Goal: Task Accomplishment & Management: Manage account settings

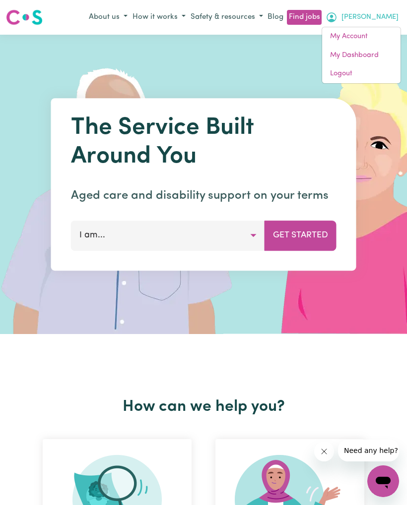
click at [349, 56] on link "My Dashboard" at bounding box center [361, 55] width 78 height 19
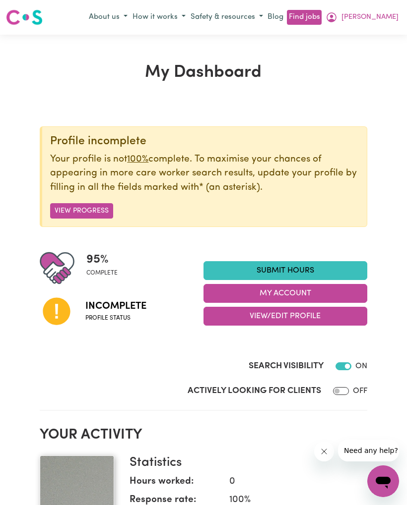
click at [293, 296] on button "My Account" at bounding box center [285, 293] width 164 height 19
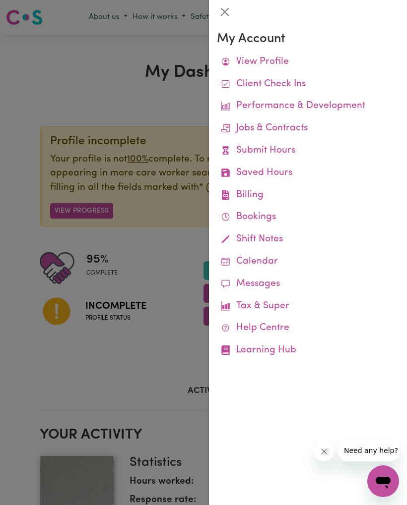
click at [169, 365] on div at bounding box center [203, 252] width 407 height 505
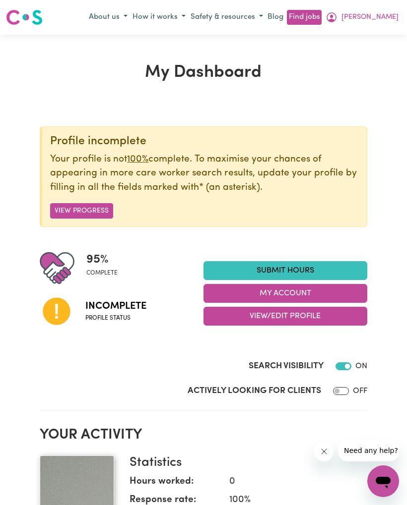
click at [313, 315] on button "View/Edit Profile" at bounding box center [285, 316] width 164 height 19
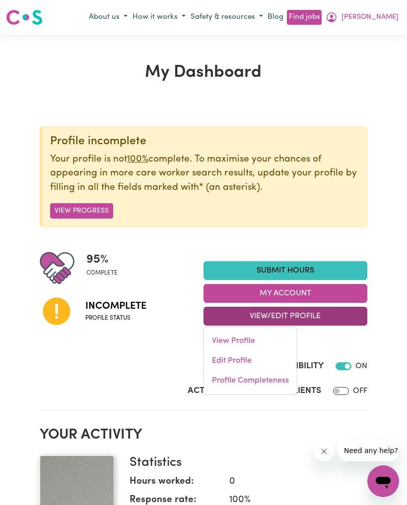
click at [249, 362] on link "Edit Profile" at bounding box center [250, 361] width 93 height 20
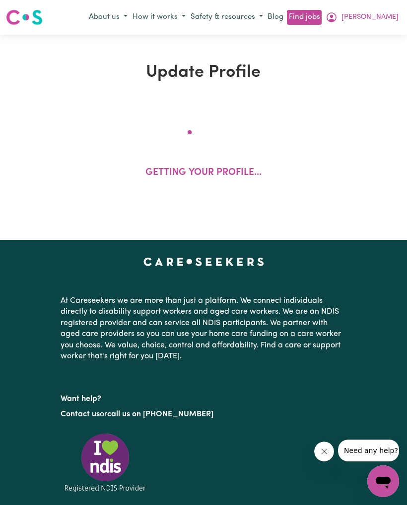
select select "[DEMOGRAPHIC_DATA]"
select select "Student Visa"
select select "Studying a healthcare related degree or qualification"
select select "37"
select select "45"
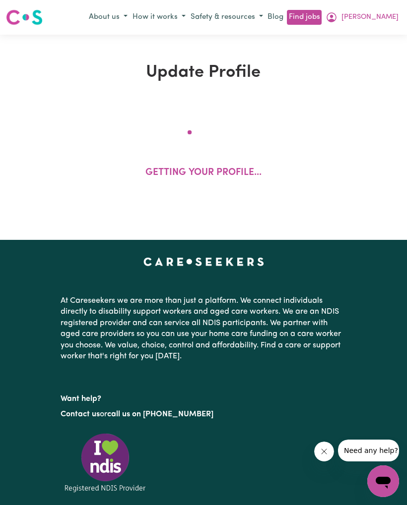
select select "47"
select select "70"
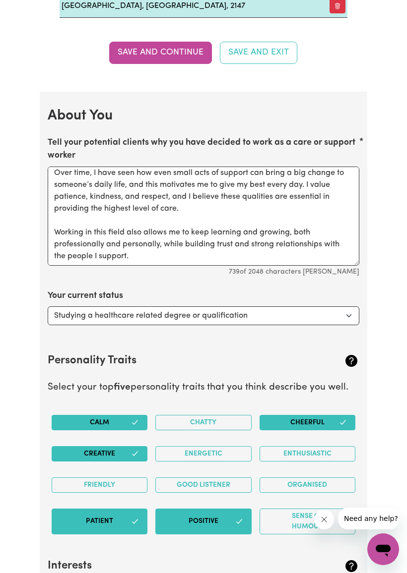
scroll to position [62, 0]
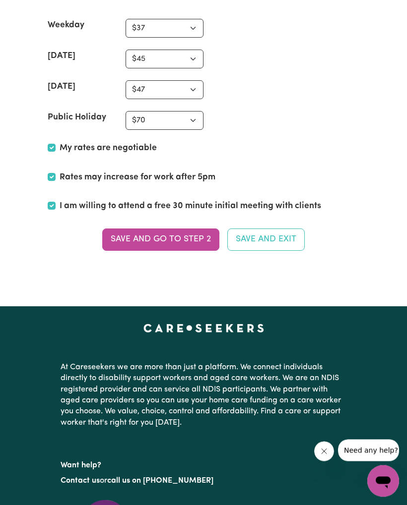
click at [176, 232] on button "Save and go to Step 2" at bounding box center [160, 240] width 117 height 22
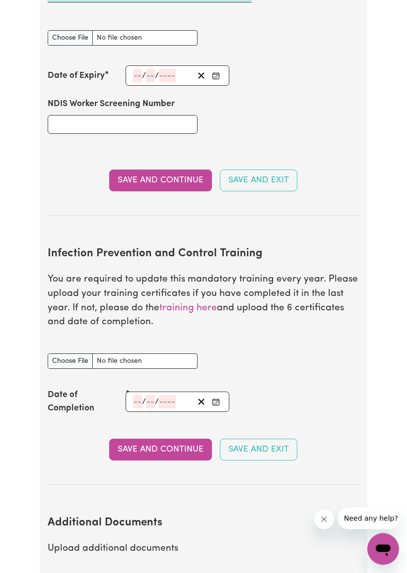
scroll to position [1407, 0]
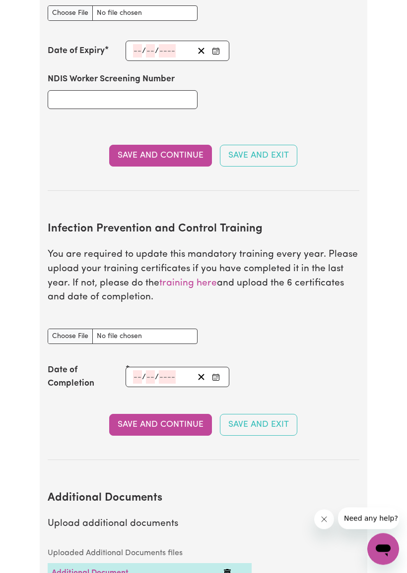
click at [76, 332] on input "Infection Prevention and Control Training document" at bounding box center [123, 336] width 150 height 15
type input "C:\fakepath\[PERSON_NAME]-4577-39839573.pdf"
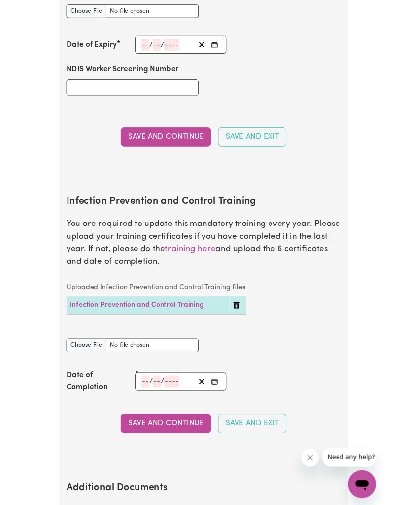
scroll to position [1436, 0]
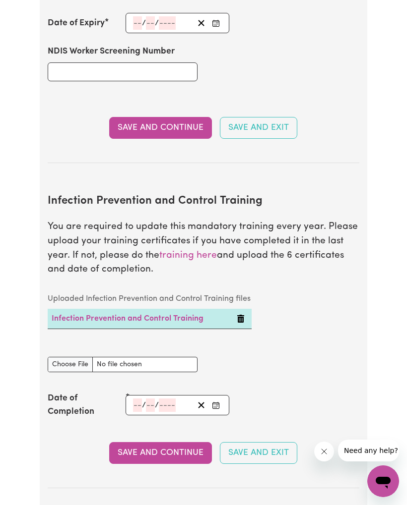
click at [133, 399] on input "number" at bounding box center [137, 405] width 9 height 13
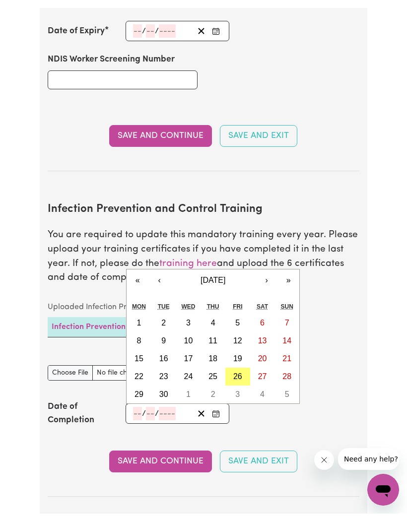
scroll to position [1497, 0]
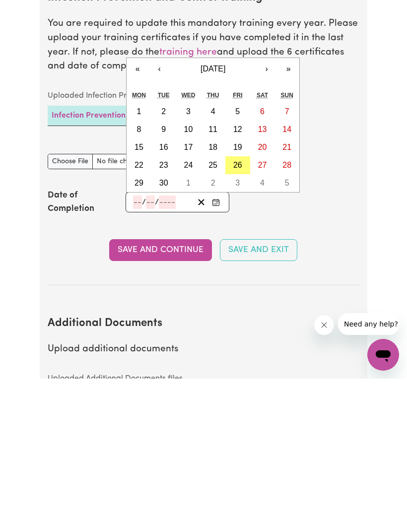
click at [161, 200] on button "‹" at bounding box center [159, 211] width 22 height 22
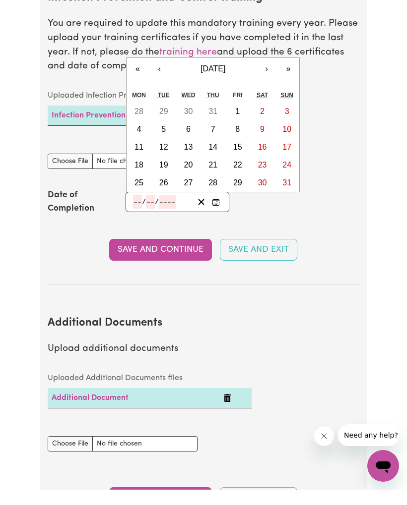
scroll to position [1639, 0]
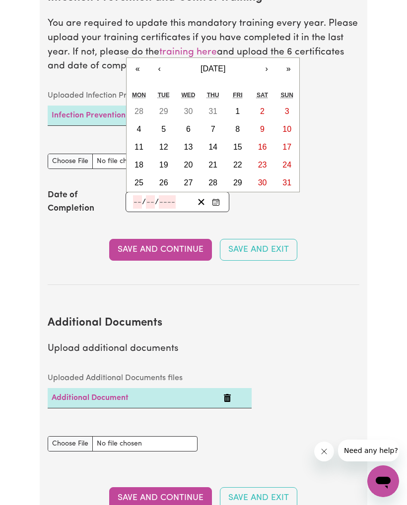
click at [161, 61] on button "‹" at bounding box center [159, 69] width 22 height 22
click at [164, 66] on button "‹" at bounding box center [159, 69] width 22 height 22
click at [164, 92] on abbr "Tue" at bounding box center [164, 95] width 12 height 7
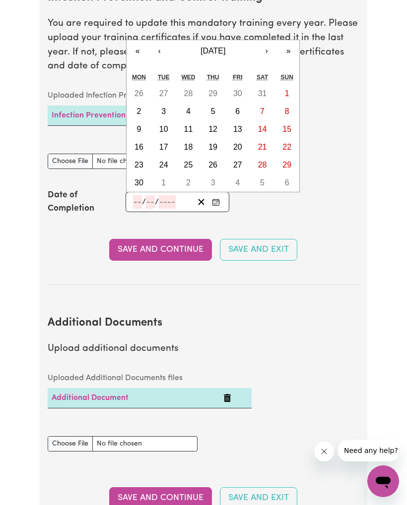
click at [159, 74] on abbr "Tue" at bounding box center [164, 77] width 12 height 7
click at [158, 41] on button "‹" at bounding box center [159, 51] width 22 height 22
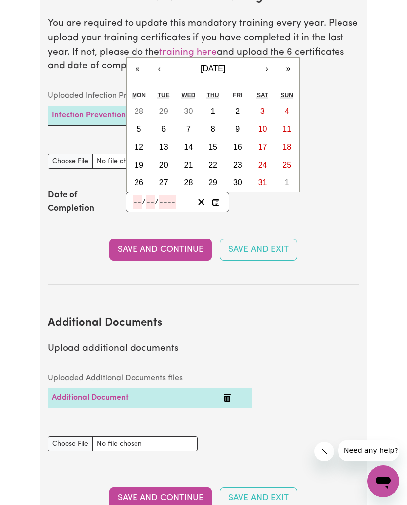
click at [161, 60] on button "‹" at bounding box center [159, 69] width 22 height 22
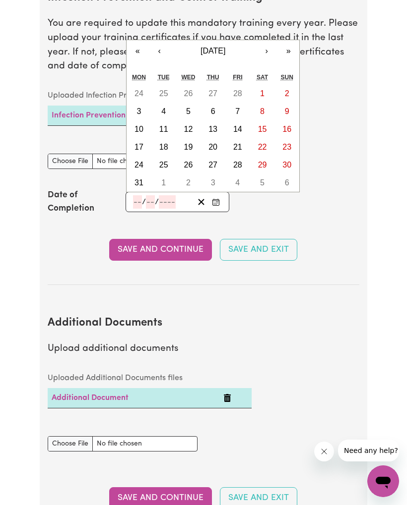
click at [159, 46] on button "‹" at bounding box center [159, 51] width 22 height 22
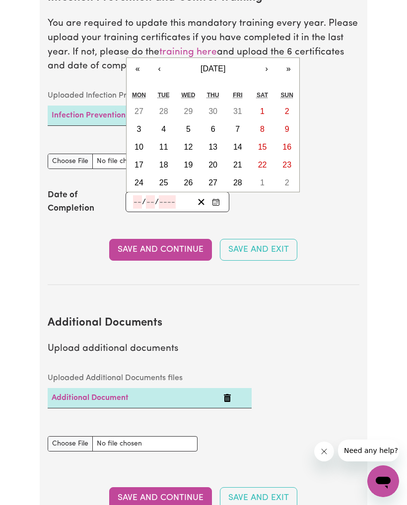
click at [158, 58] on button "‹" at bounding box center [159, 69] width 22 height 22
click at [267, 121] on button "11" at bounding box center [262, 130] width 25 height 18
type input "[DATE]"
type input "11"
type input "1"
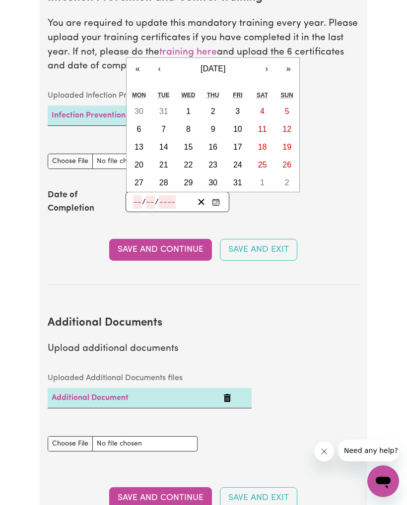
type input "2025"
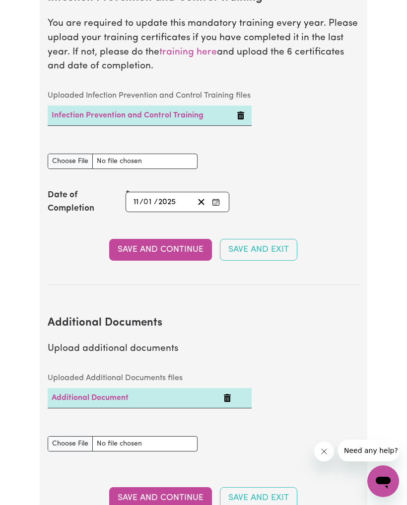
click at [178, 239] on button "Save and Continue" at bounding box center [160, 250] width 103 height 22
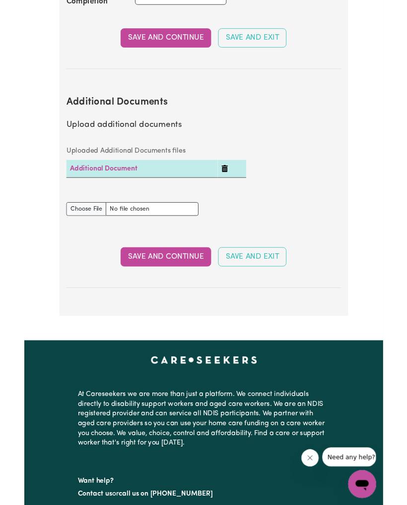
scroll to position [1831, 0]
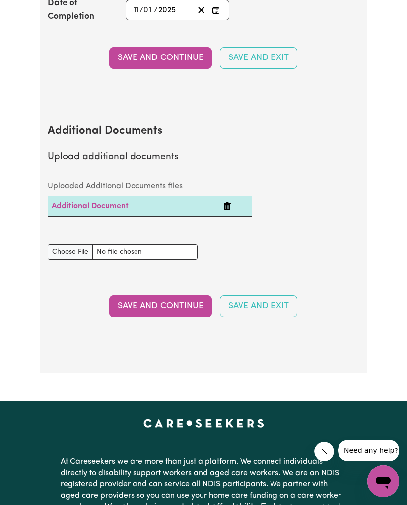
click at [156, 296] on button "Save and Continue" at bounding box center [160, 307] width 103 height 22
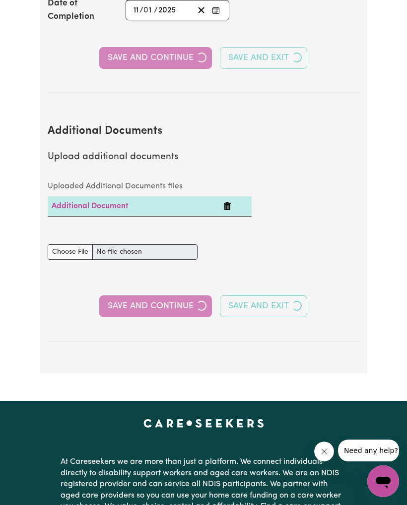
select select "2023"
select select "2025"
select select "Certificate III (Individual Support)"
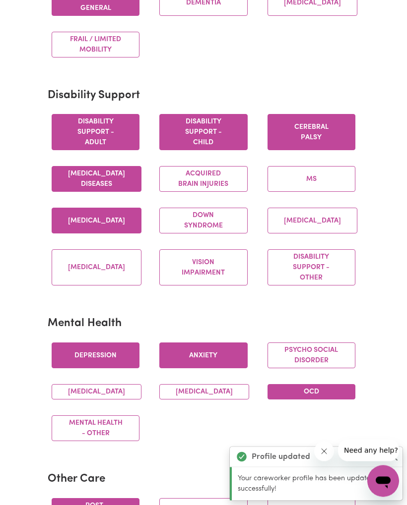
scroll to position [0, 0]
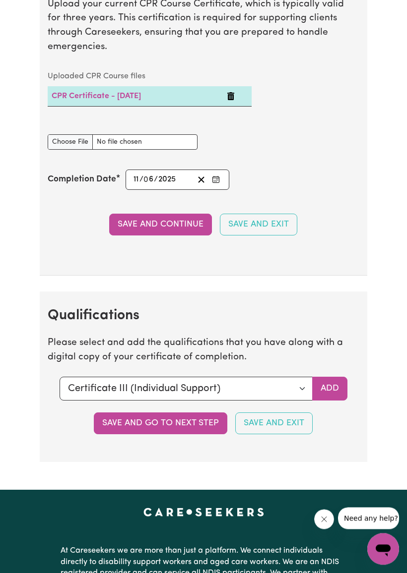
click at [177, 419] on button "Save and go to next step" at bounding box center [160, 424] width 133 height 22
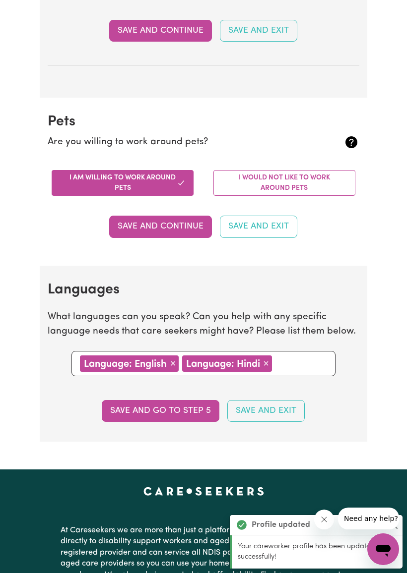
click at [188, 401] on button "Save and go to step 5" at bounding box center [161, 411] width 118 height 22
select select "I am providing services privately on my own"
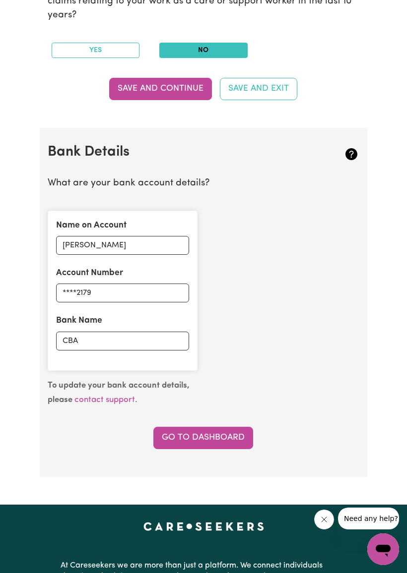
scroll to position [592, 0]
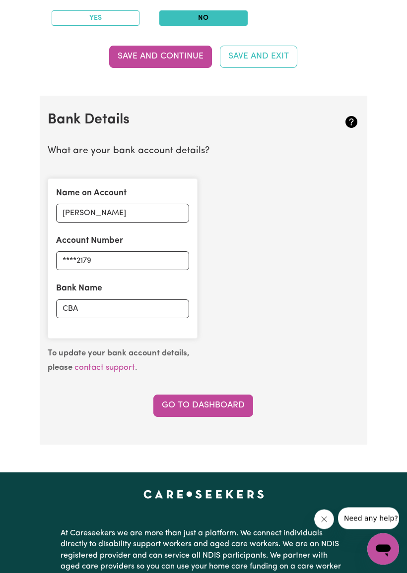
click at [213, 396] on link "Go to Dashboard" at bounding box center [203, 406] width 100 height 22
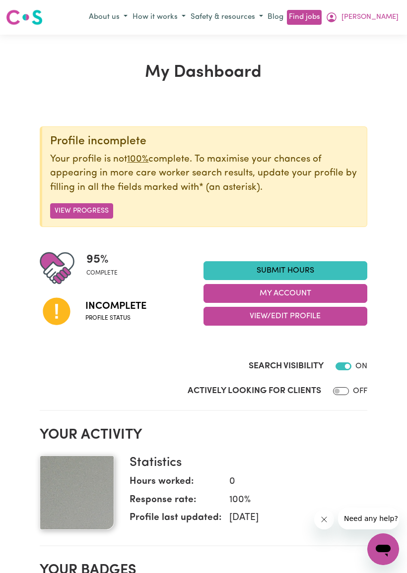
click at [88, 203] on button "View Progress" at bounding box center [81, 210] width 63 height 15
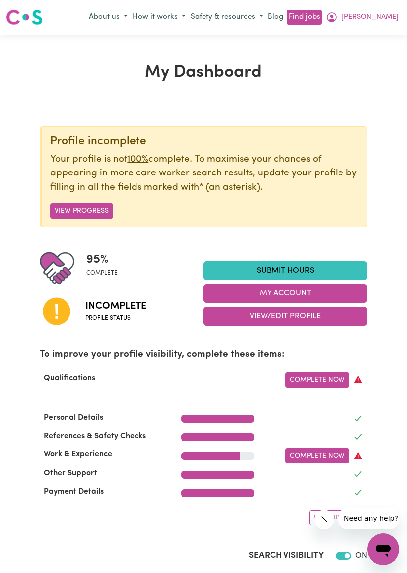
click at [85, 211] on button "View Progress" at bounding box center [81, 210] width 63 height 15
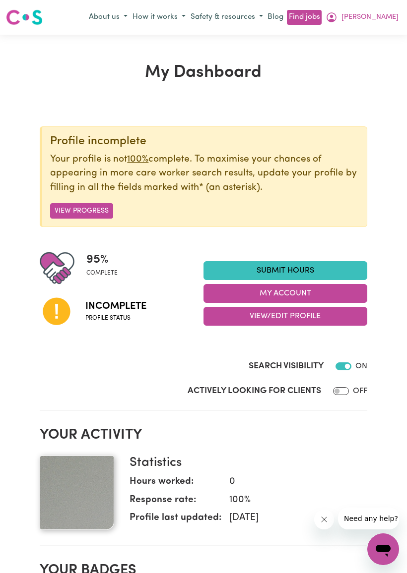
click at [81, 210] on button "View Progress" at bounding box center [81, 210] width 63 height 15
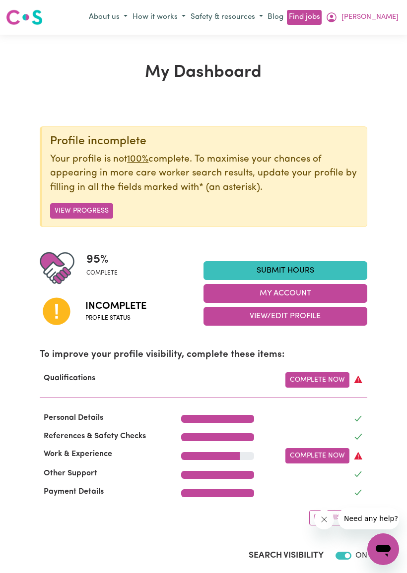
click at [320, 459] on link "Complete Now" at bounding box center [317, 455] width 64 height 15
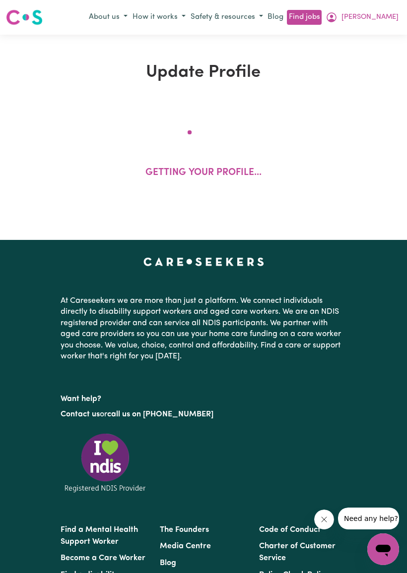
select select "2023"
select select "2025"
select select "Certificate III (Individual Support)"
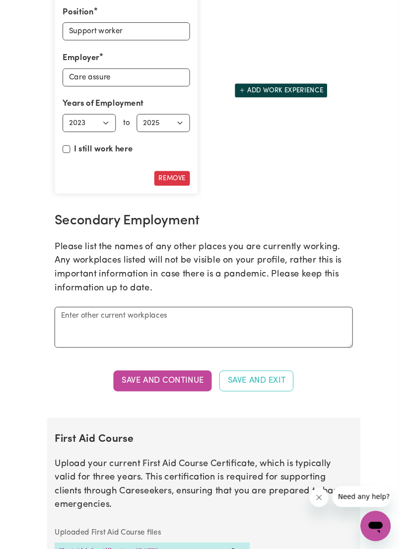
scroll to position [1663, 0]
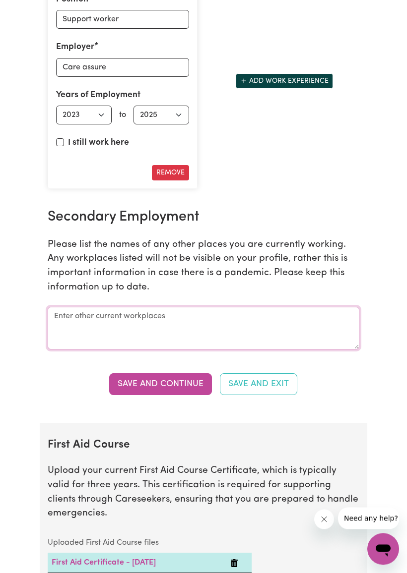
click at [203, 333] on textarea at bounding box center [203, 328] width 311 height 43
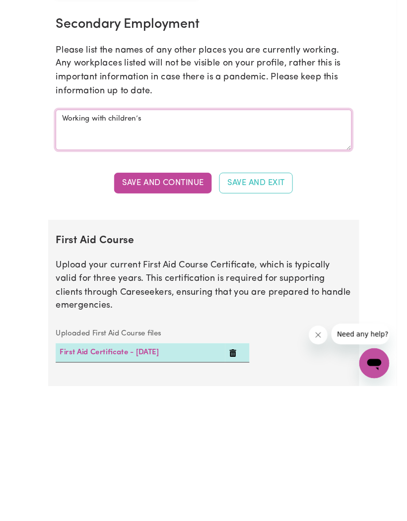
scroll to position [1772, 0]
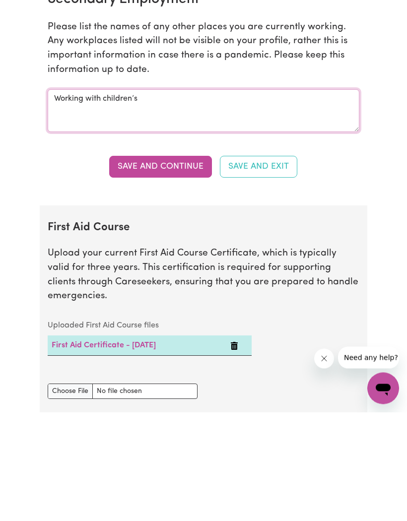
type textarea "Working with children’s"
click at [168, 265] on button "Save and Continue" at bounding box center [160, 276] width 103 height 22
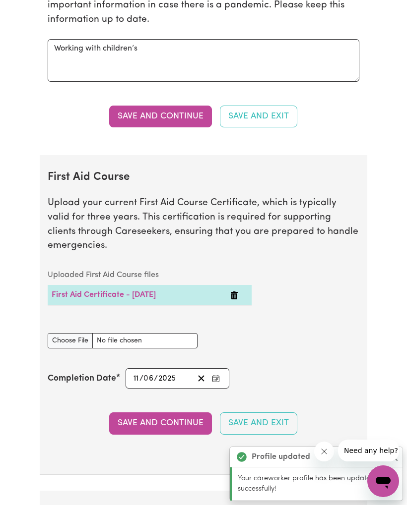
scroll to position [2099, 0]
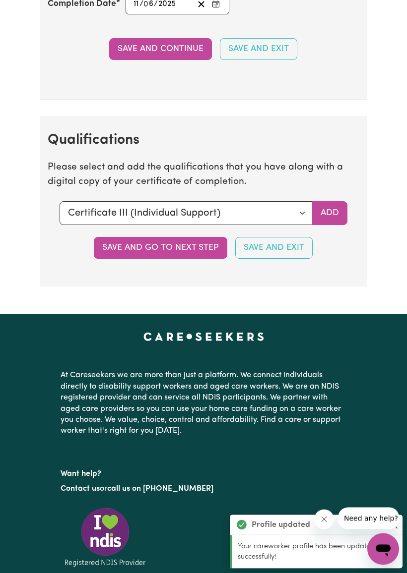
click at [173, 250] on button "Save and go to next step" at bounding box center [160, 249] width 133 height 22
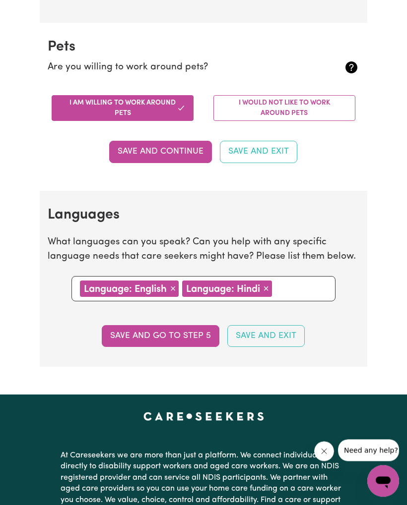
scroll to position [947, 0]
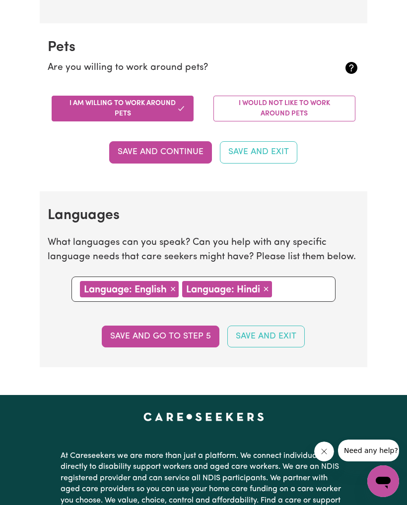
click at [186, 339] on button "Save and go to step 5" at bounding box center [161, 337] width 118 height 22
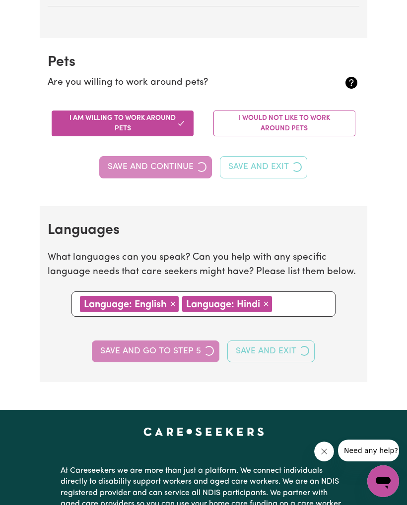
select select "I am providing services privately on my own"
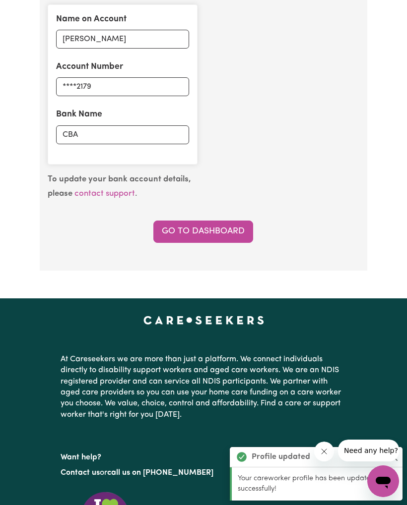
scroll to position [854, 0]
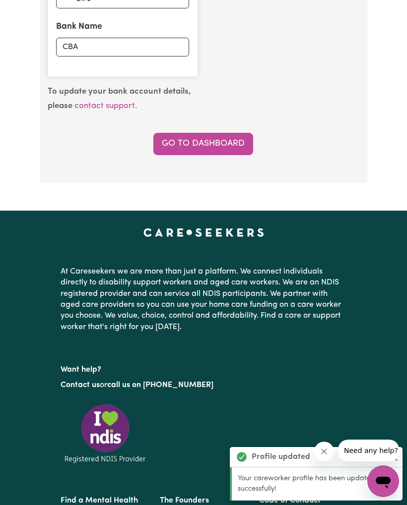
click at [222, 138] on link "Go to Dashboard" at bounding box center [203, 144] width 100 height 22
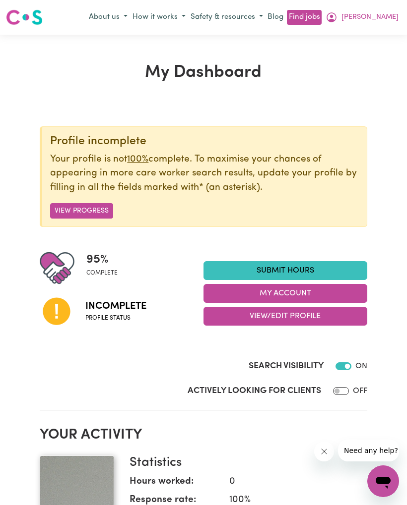
click at [81, 206] on button "View Progress" at bounding box center [81, 210] width 63 height 15
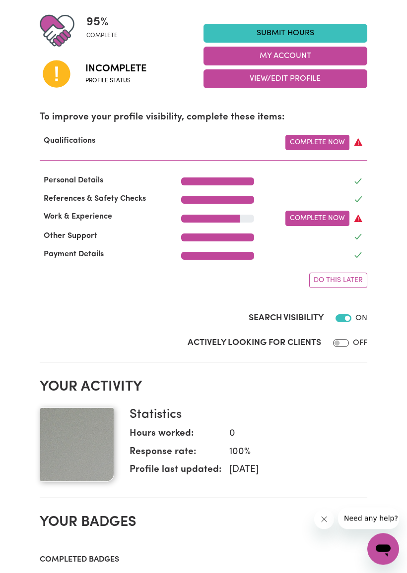
scroll to position [238, 0]
click at [328, 139] on link "Complete Now" at bounding box center [317, 142] width 64 height 15
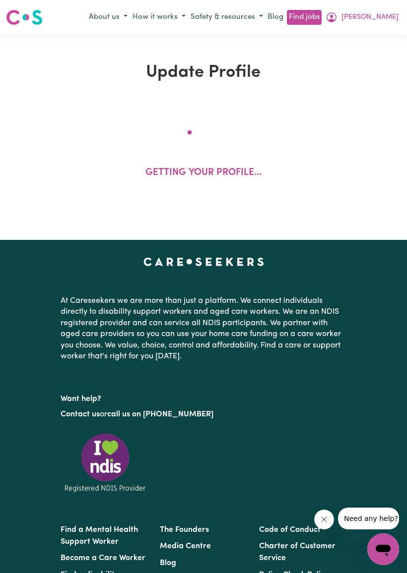
select select "2023"
select select "2025"
select select "Certificate III (Individual Support)"
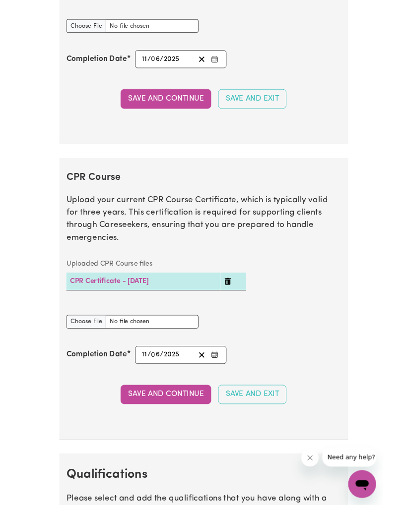
scroll to position [2526, 0]
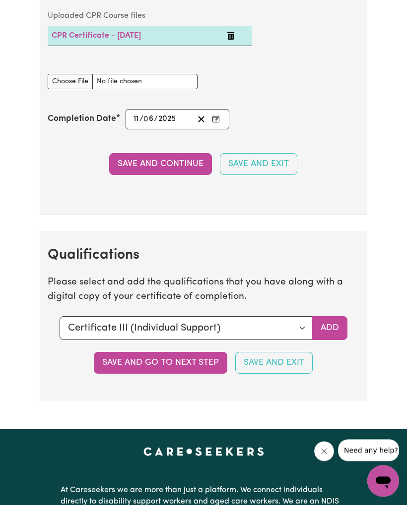
click at [164, 154] on button "Save and Continue" at bounding box center [160, 165] width 103 height 22
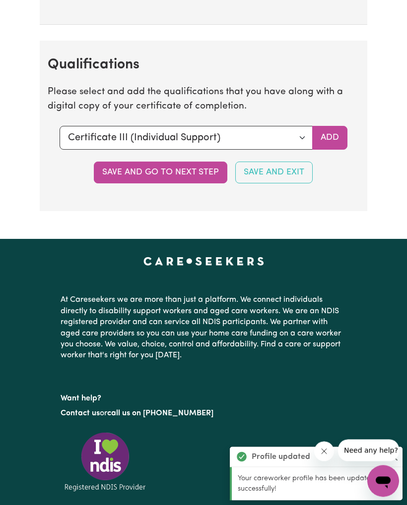
scroll to position [2751, 0]
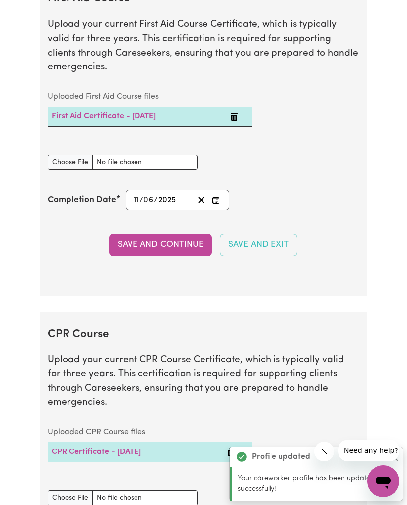
click at [164, 251] on button "Save and Continue" at bounding box center [160, 245] width 103 height 22
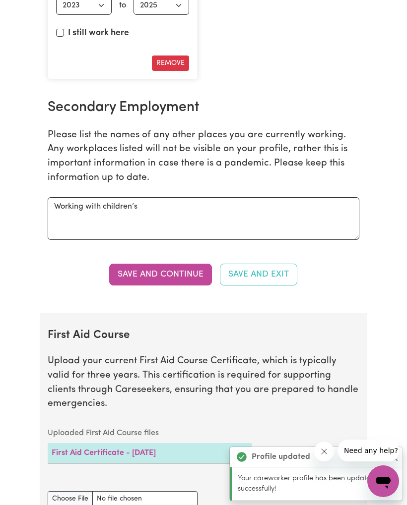
click at [165, 279] on button "Save and Continue" at bounding box center [160, 275] width 103 height 22
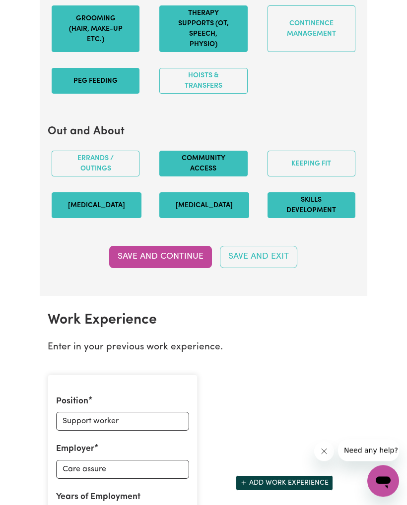
scroll to position [1262, 0]
click at [165, 268] on button "Save and Continue" at bounding box center [160, 257] width 103 height 22
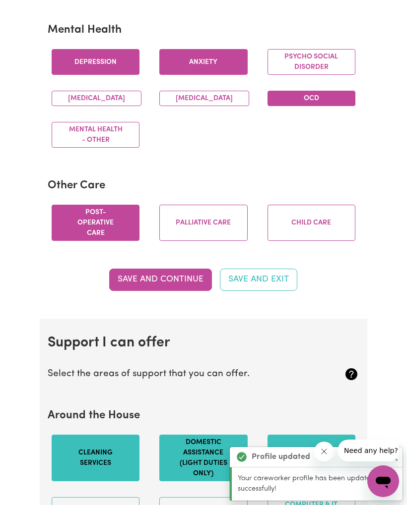
click at [179, 287] on button "Save and Continue" at bounding box center [160, 280] width 103 height 22
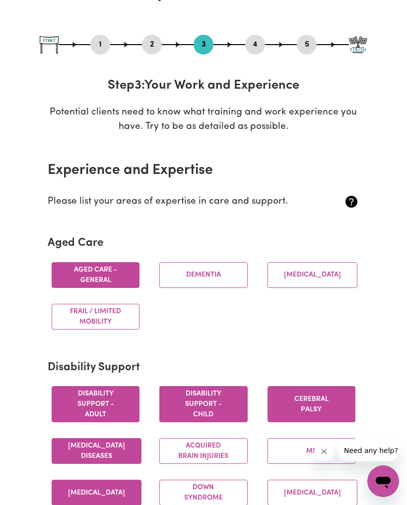
scroll to position [0, 0]
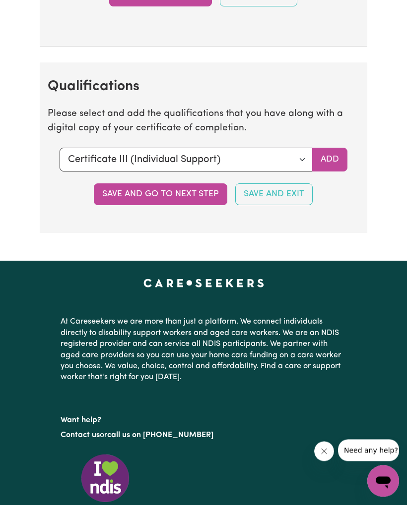
click at [183, 188] on button "Save and go to next step" at bounding box center [160, 195] width 133 height 22
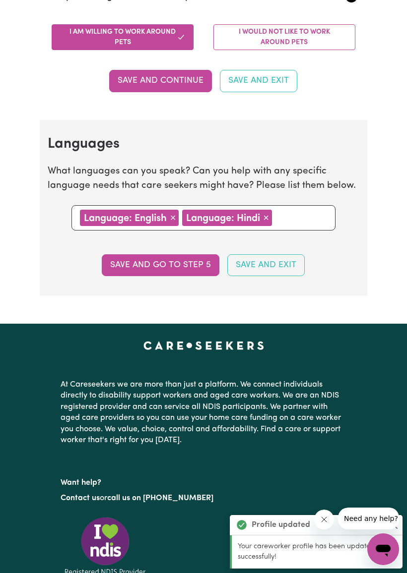
click at [174, 256] on button "Save and go to step 5" at bounding box center [161, 265] width 118 height 22
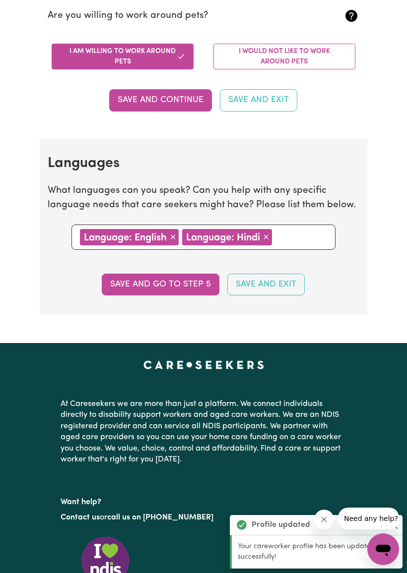
select select "I am providing services privately on my own"
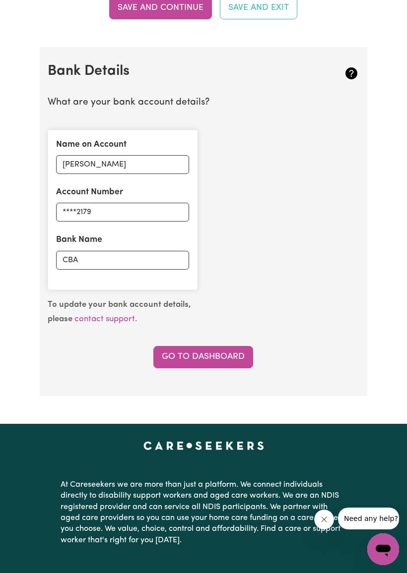
click at [217, 352] on link "Go to Dashboard" at bounding box center [203, 357] width 100 height 22
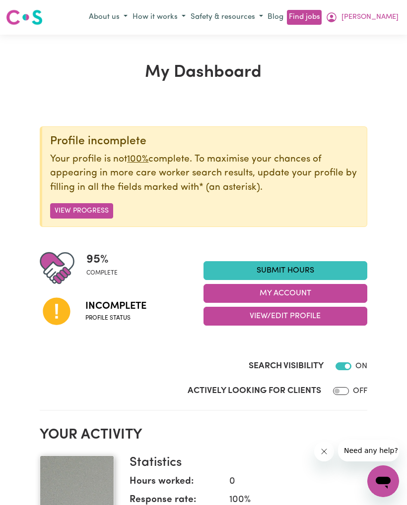
click at [380, 19] on span "[PERSON_NAME]" at bounding box center [369, 17] width 57 height 11
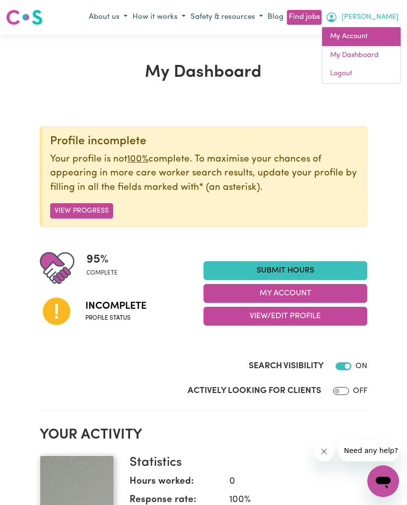
click at [357, 38] on link "My Account" at bounding box center [361, 36] width 78 height 19
